Goal: Information Seeking & Learning: Learn about a topic

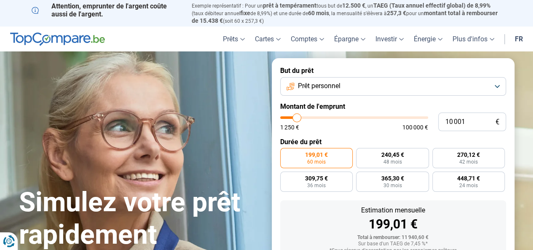
type input "10 750"
type input "10750"
type input "11 250"
type input "11250"
type input "11 750"
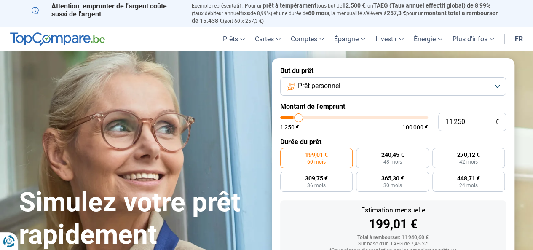
type input "11750"
type input "12 250"
type input "12250"
type input "13 000"
type input "13000"
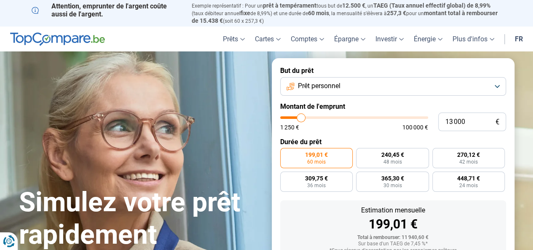
type input "13 250"
type input "13250"
type input "13 750"
type input "13750"
type input "15 000"
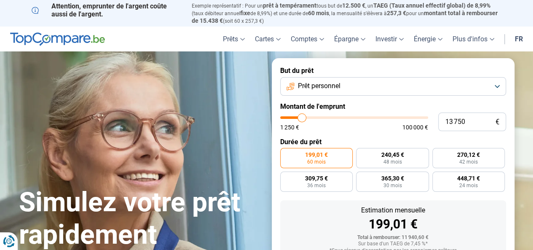
type input "15000"
type input "15 500"
type input "15500"
type input "15 750"
type input "15750"
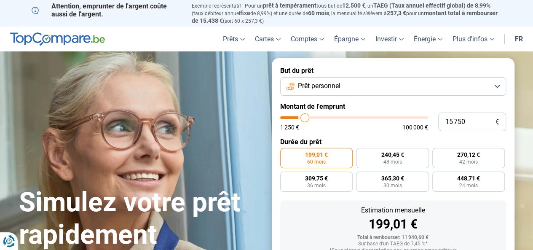
type input "16 000"
type input "16000"
type input "16 250"
type input "16250"
type input "16 500"
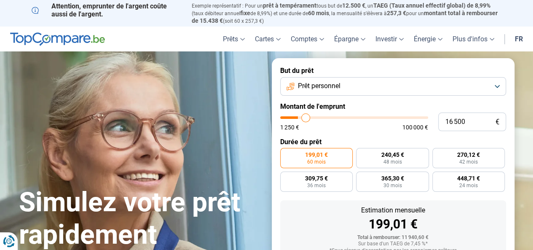
type input "16500"
type input "16 750"
type input "16750"
type input "17 250"
type input "17250"
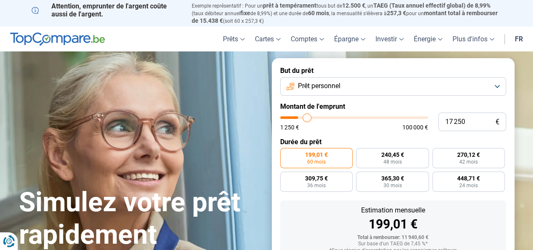
type input "17 500"
type input "17500"
type input "18 250"
type input "18250"
type input "18 500"
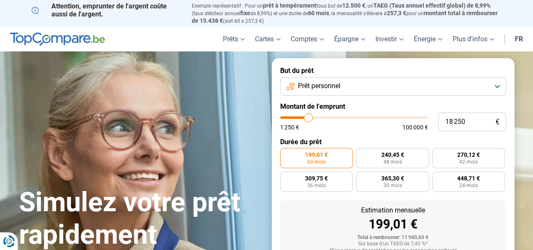
type input "18500"
type input "19 250"
type input "19250"
type input "19 750"
type input "19750"
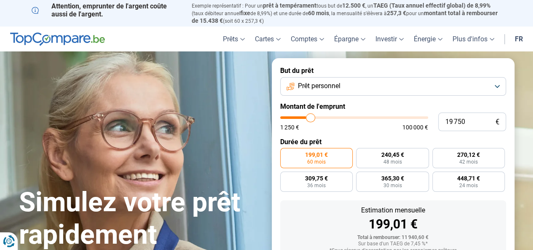
type input "20 250"
type input "20250"
type input "21 250"
type input "21250"
type input "21 500"
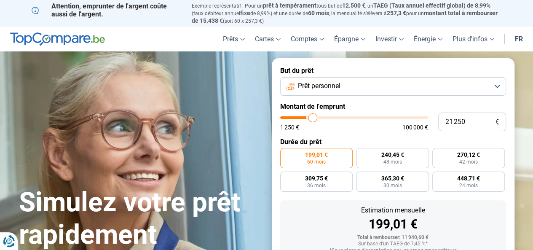
type input "21500"
type input "21 750"
type input "21750"
type input "22 250"
type input "22250"
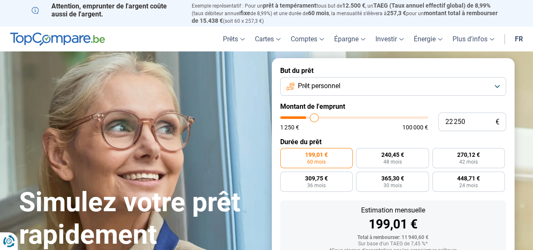
type input "22 500"
type input "22500"
type input "23 000"
type input "23000"
type input "23 250"
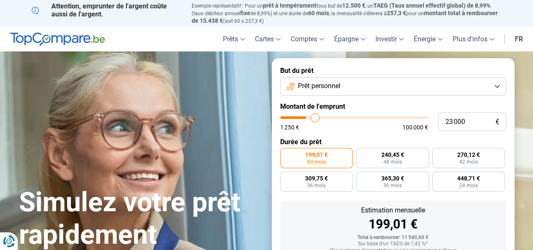
type input "23250"
type input "23 750"
type input "23750"
type input "24 250"
type input "24250"
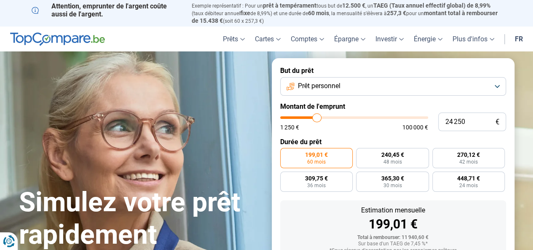
type input "24 500"
type input "24500"
type input "24 750"
type input "24750"
type input "25 000"
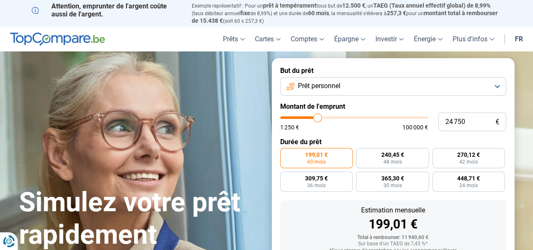
type input "25000"
type input "25 500"
type input "25500"
type input "27 750"
type input "27750"
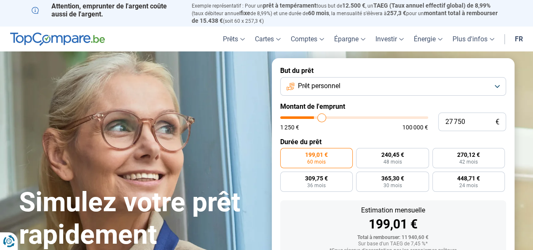
type input "29 500"
type input "29500"
type input "31 250"
type input "31250"
type input "32 750"
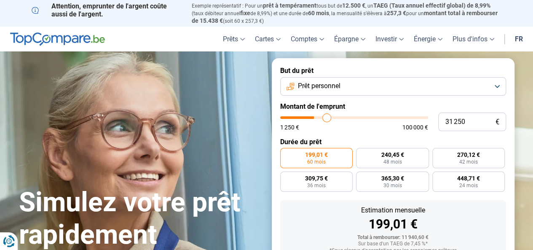
type input "32750"
type input "33 000"
type input "33000"
type input "33 500"
type input "33500"
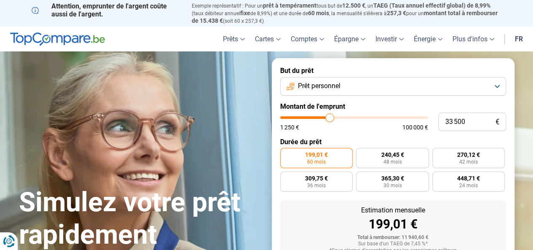
type input "33 750"
type input "33750"
type input "34 500"
type input "34500"
type input "35 500"
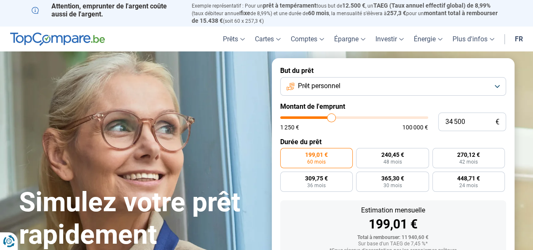
type input "35500"
type input "36 250"
type input "36250"
type input "37 250"
type input "37250"
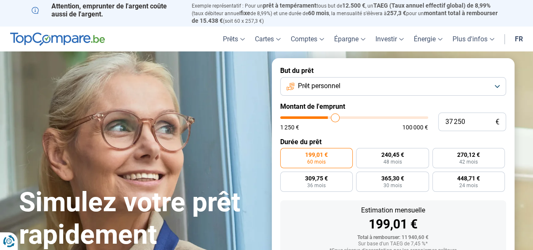
type input "38 000"
type input "38000"
type input "39 500"
type input "39500"
type input "40 500"
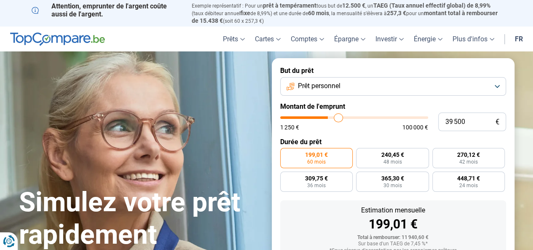
type input "40500"
type input "42 250"
type input "42250"
type input "43 250"
type input "43250"
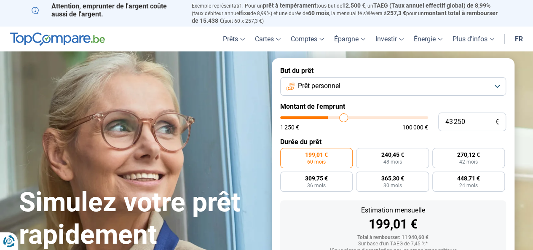
type input "44 000"
type input "44000"
type input "45 000"
type input "45000"
type input "45 750"
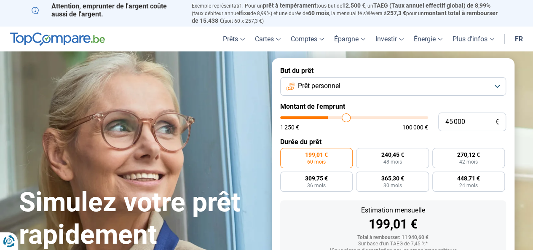
type input "45750"
type input "47 000"
type input "47000"
type input "47 750"
type input "47750"
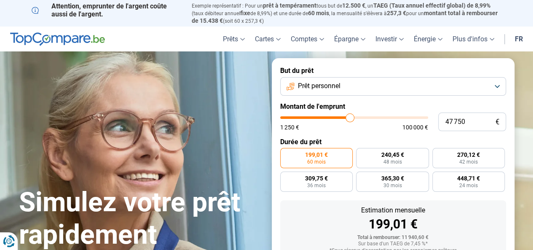
type input "48 750"
type input "48750"
type input "49 750"
type input "49750"
type input "51 250"
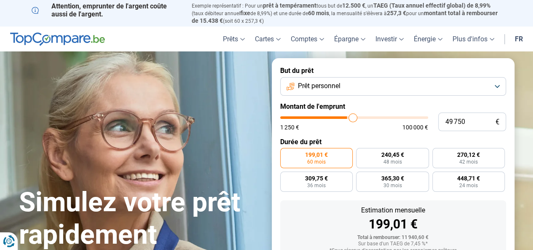
type input "51250"
type input "51 750"
type input "51750"
type input "53 000"
type input "53000"
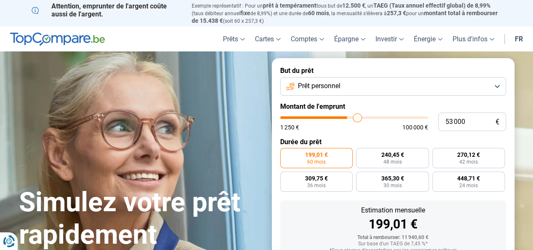
type input "53 750"
type input "53750"
type input "54 250"
type input "54250"
type input "55 250"
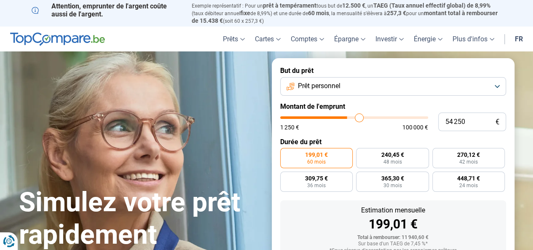
type input "55250"
type input "55 750"
type input "55750"
type input "56 250"
type input "56250"
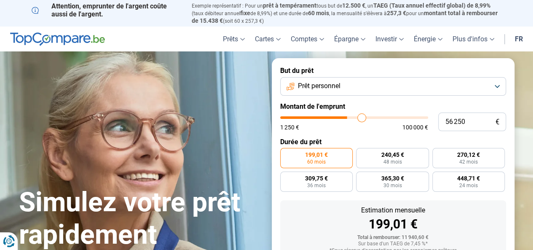
type input "57 250"
type input "57250"
type input "58 250"
type input "58250"
type input "58 750"
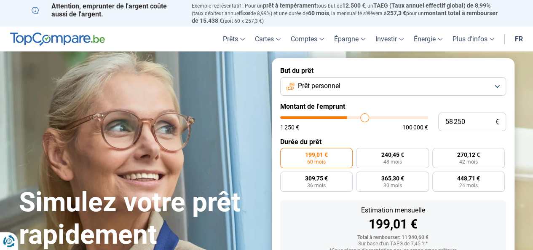
type input "58750"
type input "59 750"
type input "59750"
type input "60 000"
type input "60000"
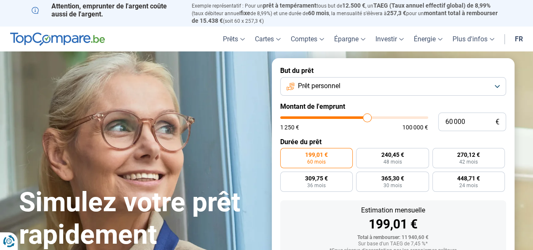
type input "61 250"
type input "61250"
type input "61 750"
type input "61750"
type input "62 250"
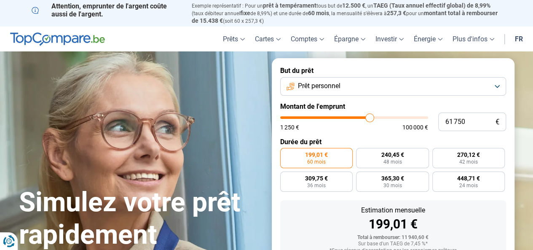
type input "62250"
type input "62 750"
type input "62750"
type input "63 000"
type input "63000"
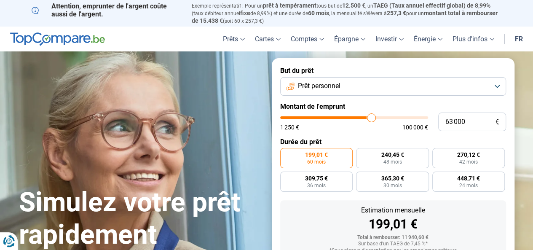
type input "63 500"
type input "63500"
type input "64 250"
type input "64250"
type input "65 750"
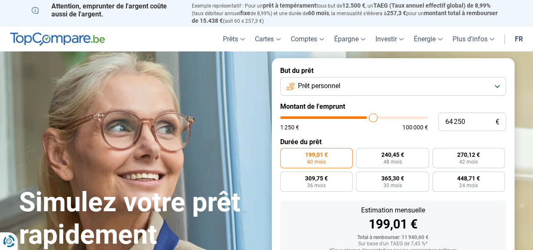
type input "65750"
type input "66 250"
type input "66250"
type input "67 000"
type input "67000"
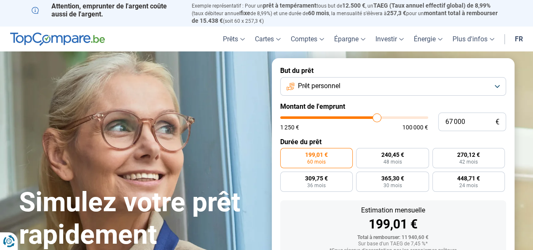
type input "68 000"
type input "68000"
type input "68 750"
type input "68750"
type input "69 000"
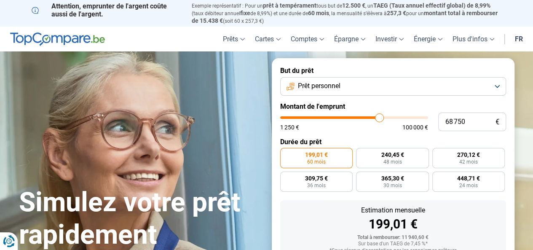
type input "69000"
type input "69 750"
type input "69750"
type input "70 500"
type input "70500"
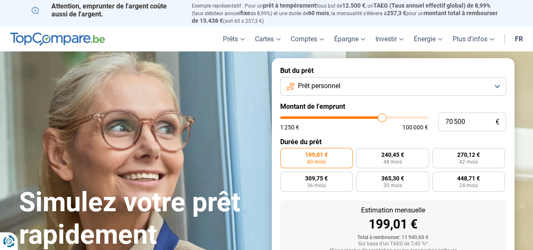
type input "71 000"
type input "71000"
type input "71 500"
type input "71500"
type input "72 000"
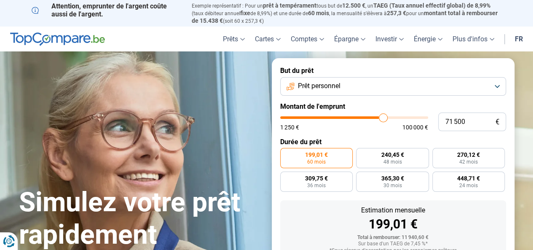
type input "72000"
type input "72 500"
type input "72500"
type input "73 250"
type input "73250"
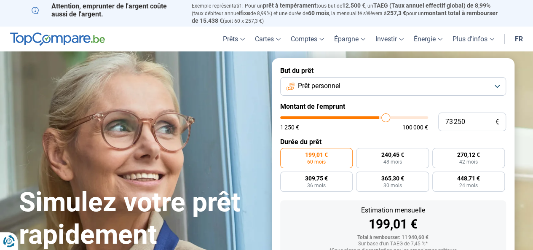
type input "74 500"
type input "74500"
type input "75 000"
type input "75000"
type input "75 500"
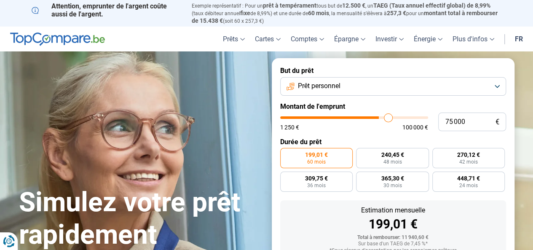
type input "75500"
type input "76 000"
type input "76000"
type input "77 250"
type input "77250"
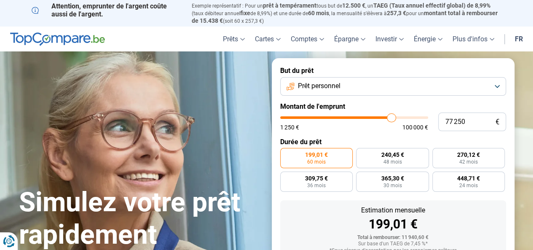
type input "79 000"
type input "79000"
type input "80 750"
type input "80750"
type input "82 750"
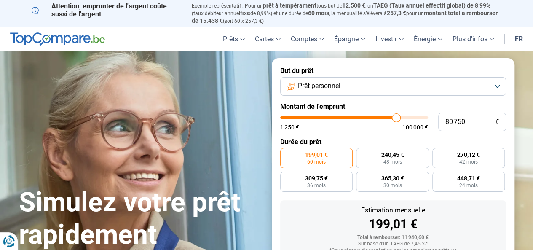
type input "82750"
type input "84 250"
type input "84250"
type input "87 250"
type input "87250"
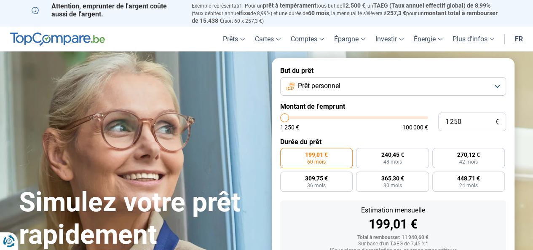
drag, startPoint x: 297, startPoint y: 120, endPoint x: 239, endPoint y: 159, distance: 69.3
click at [280, 119] on input "range" at bounding box center [354, 117] width 148 height 3
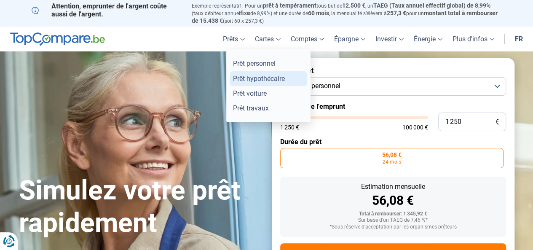
click at [245, 79] on link "Prêt hypothécaire" at bounding box center [269, 78] width 78 height 15
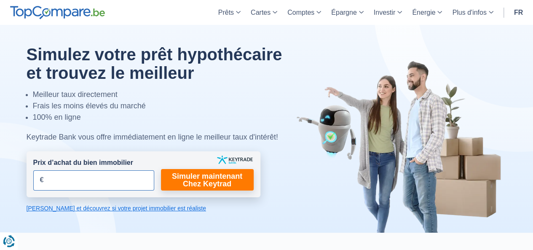
click at [72, 182] on input "Prix d’achat du bien immobilier" at bounding box center [93, 180] width 121 height 20
click at [71, 181] on input "Prix d’achat du bien immobilier" at bounding box center [93, 180] width 121 height 20
type input "110.000"
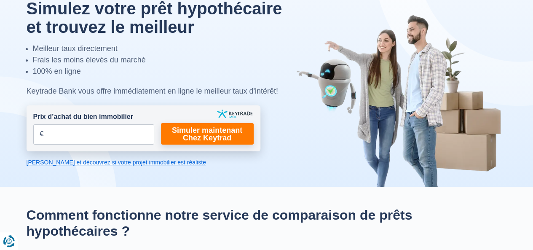
scroll to position [126, 0]
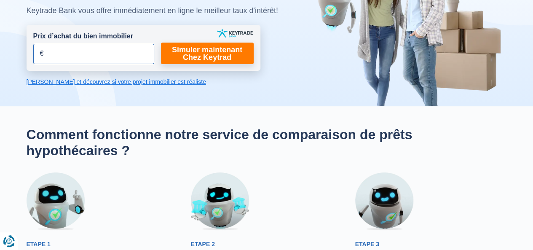
click at [75, 55] on input "Prix d’achat du bien immobilier" at bounding box center [93, 54] width 121 height 20
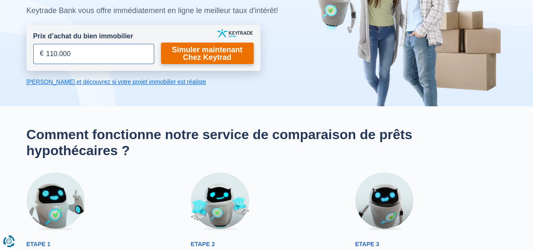
type input "110.000"
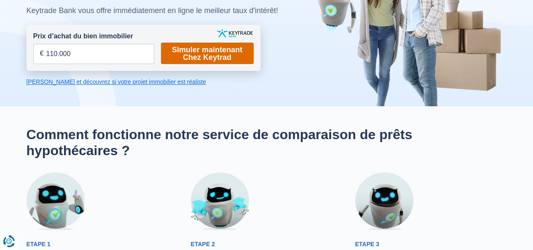
click at [182, 55] on link "Simuler maintenant Chez Keytrad" at bounding box center [207, 53] width 93 height 21
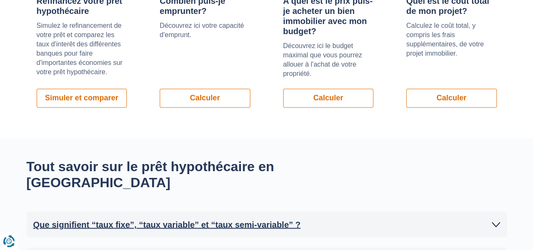
scroll to position [758, 0]
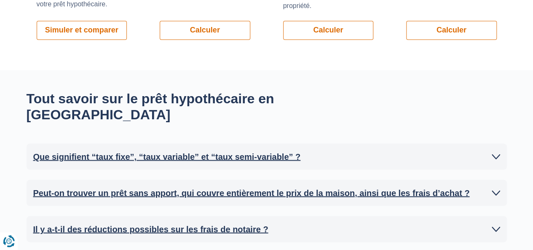
click at [189, 186] on h2 "Peut-on trouver un prêt sans apport, qui couvre entièrement le prix de la maiso…" at bounding box center [251, 192] width 436 height 13
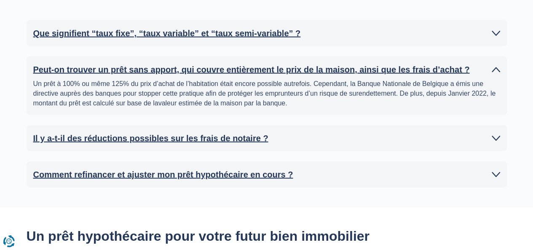
scroll to position [885, 0]
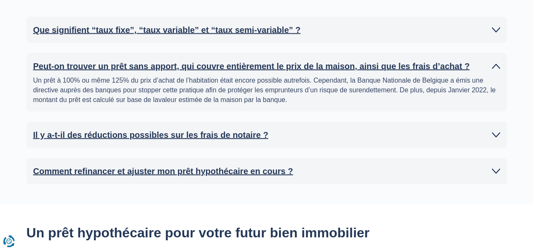
click at [196, 128] on h2 "Il y a-t-il des réductions possibles sur les frais de notaire ?" at bounding box center [150, 134] width 235 height 13
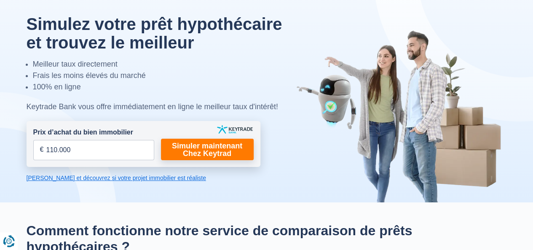
scroll to position [0, 0]
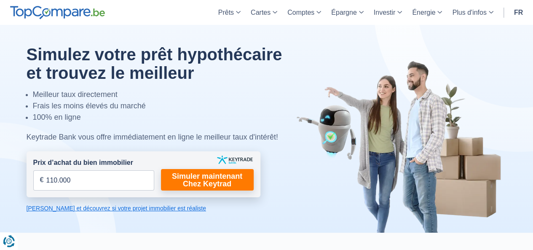
scroll to position [126, 0]
